Goal: Information Seeking & Learning: Learn about a topic

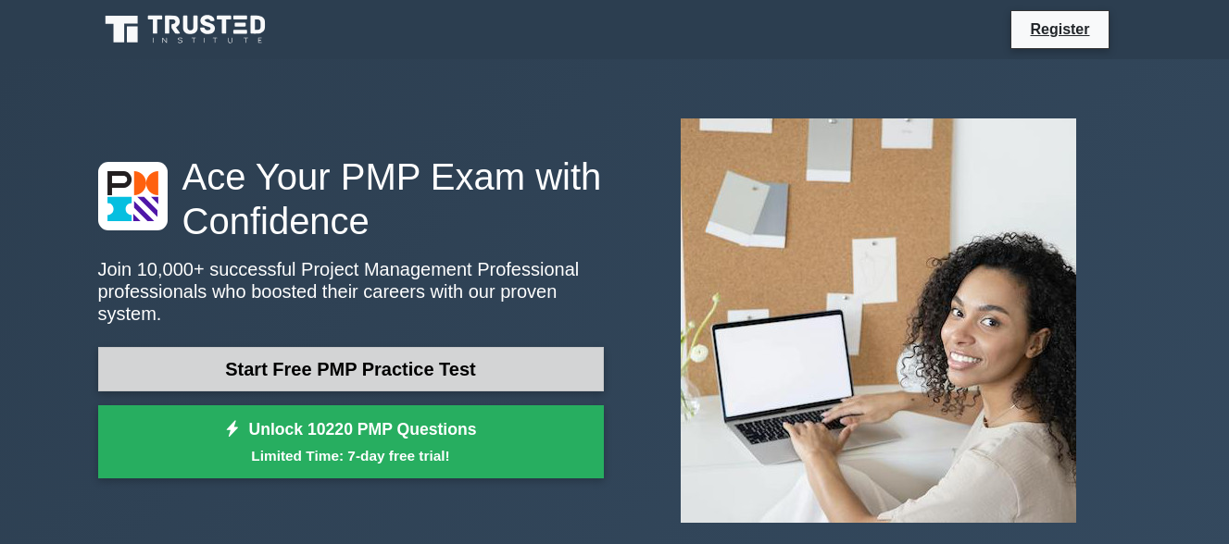
click at [374, 362] on link "Start Free PMP Practice Test" at bounding box center [350, 369] width 505 height 44
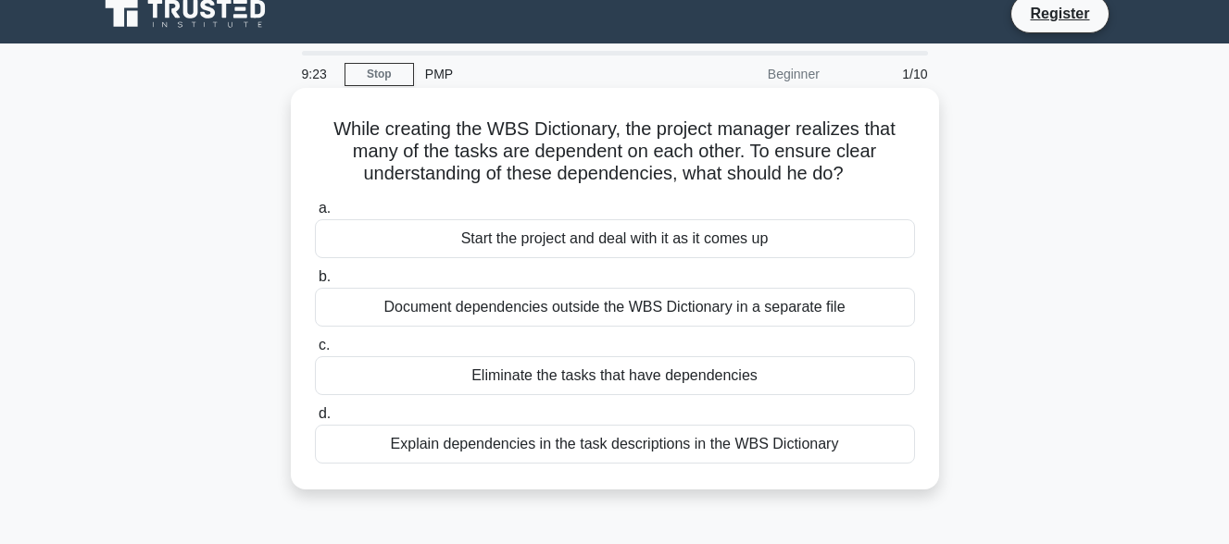
scroll to position [15, 0]
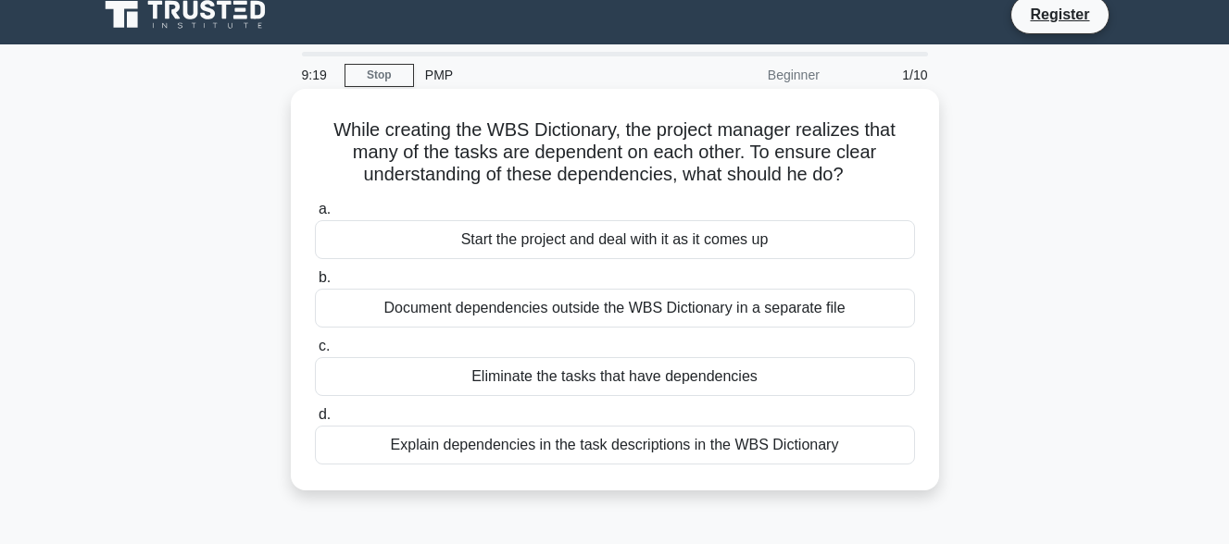
click at [528, 316] on div "Document dependencies outside the WBS Dictionary in a separate file" at bounding box center [615, 308] width 600 height 39
click at [315, 284] on input "b. Document dependencies outside the WBS Dictionary in a separate file" at bounding box center [315, 278] width 0 height 12
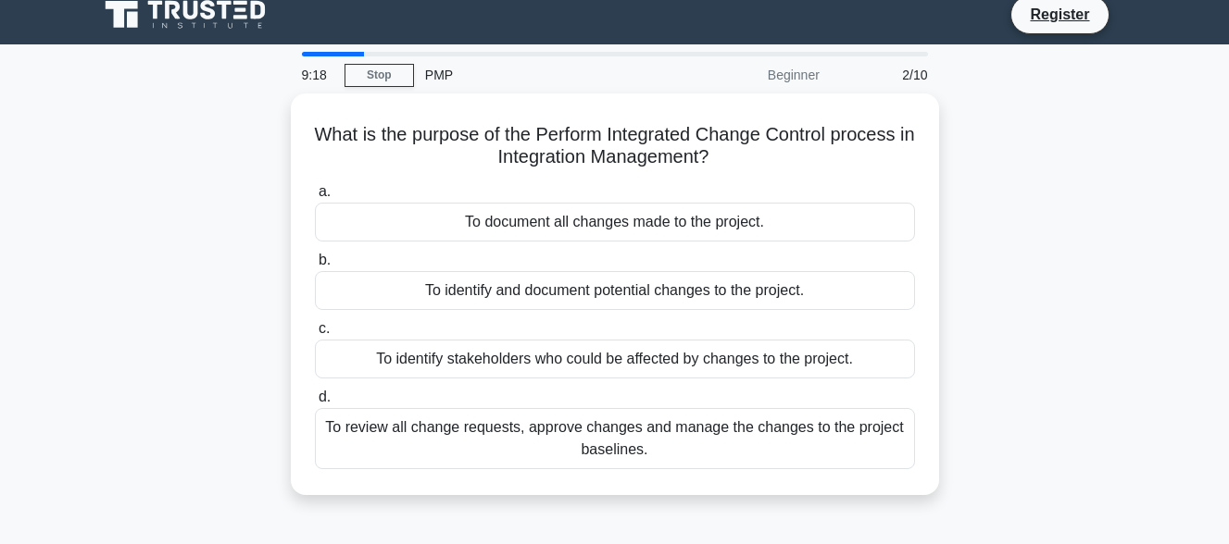
scroll to position [0, 0]
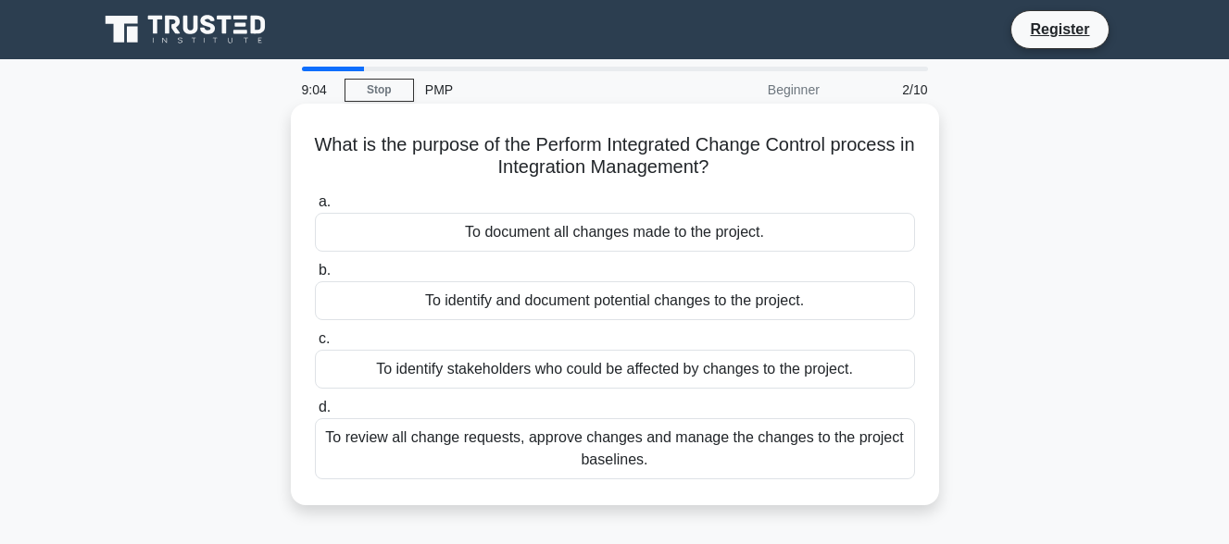
click at [527, 234] on div "To document all changes made to the project." at bounding box center [615, 232] width 600 height 39
click at [315, 208] on input "a. To document all changes made to the project." at bounding box center [315, 202] width 0 height 12
